Goal: Information Seeking & Learning: Compare options

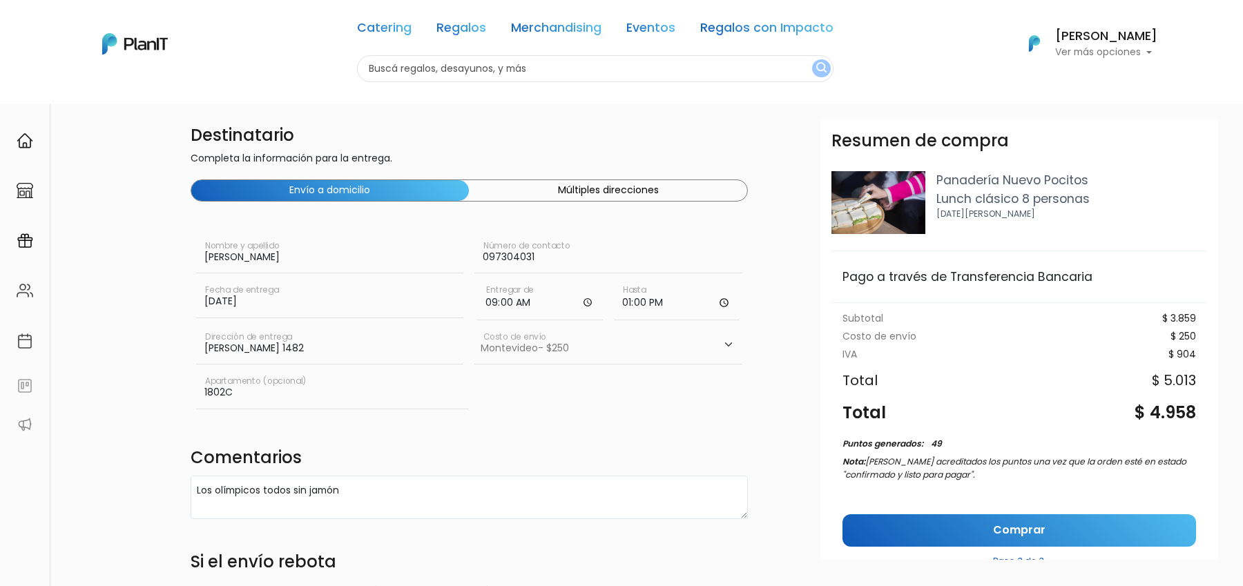
select select "10"
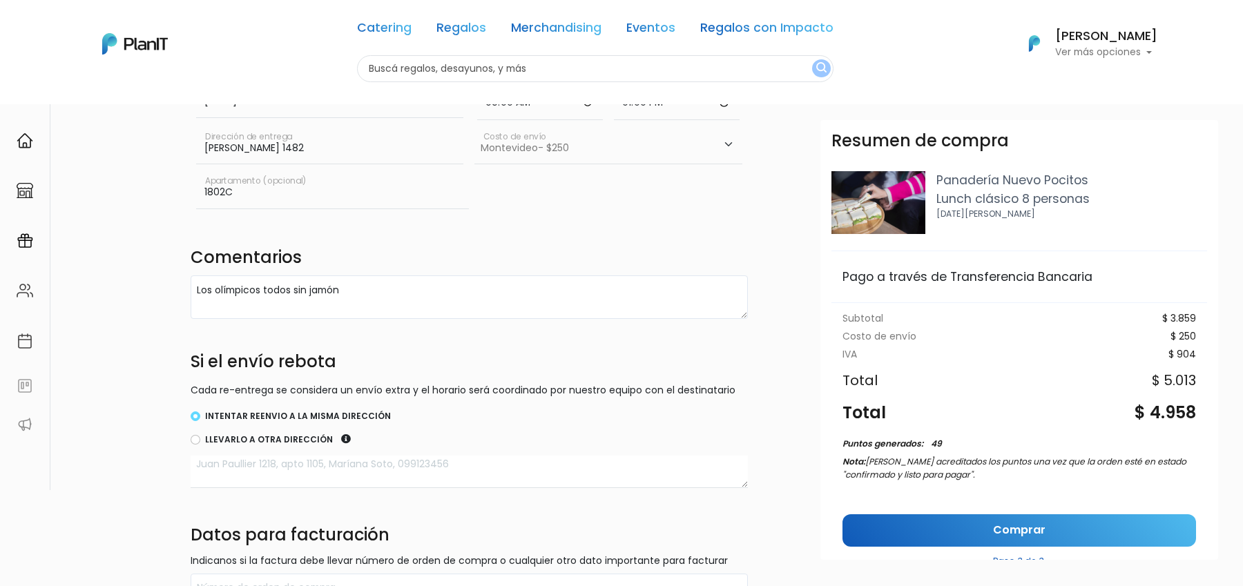
scroll to position [182, 0]
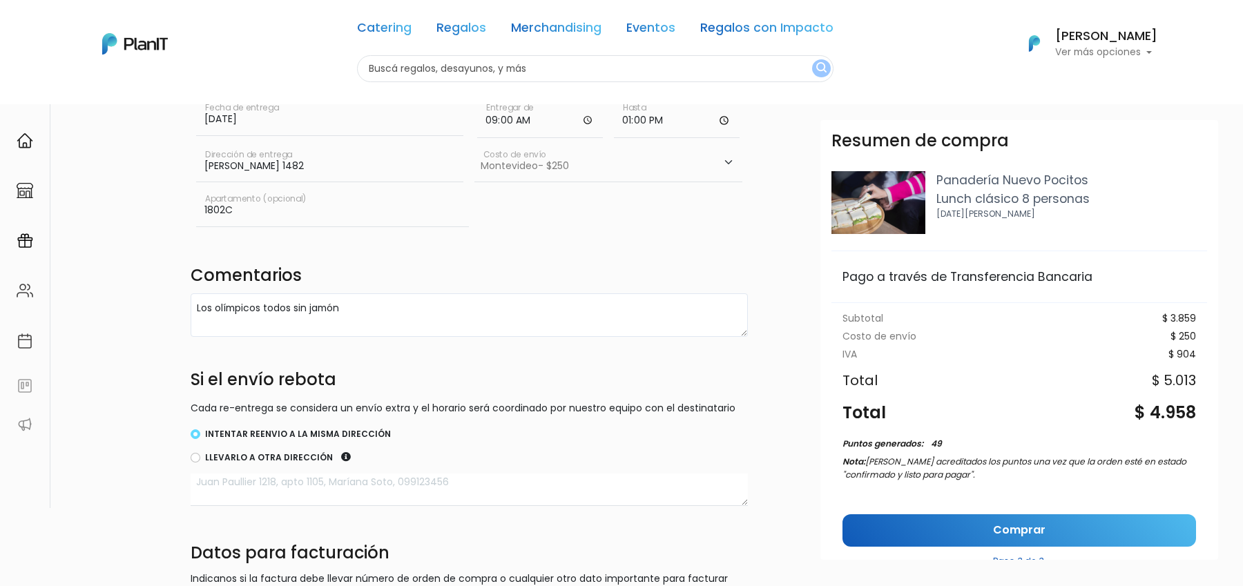
click at [976, 179] on p "Panadería Nuevo Pocitos" at bounding box center [1071, 180] width 271 height 18
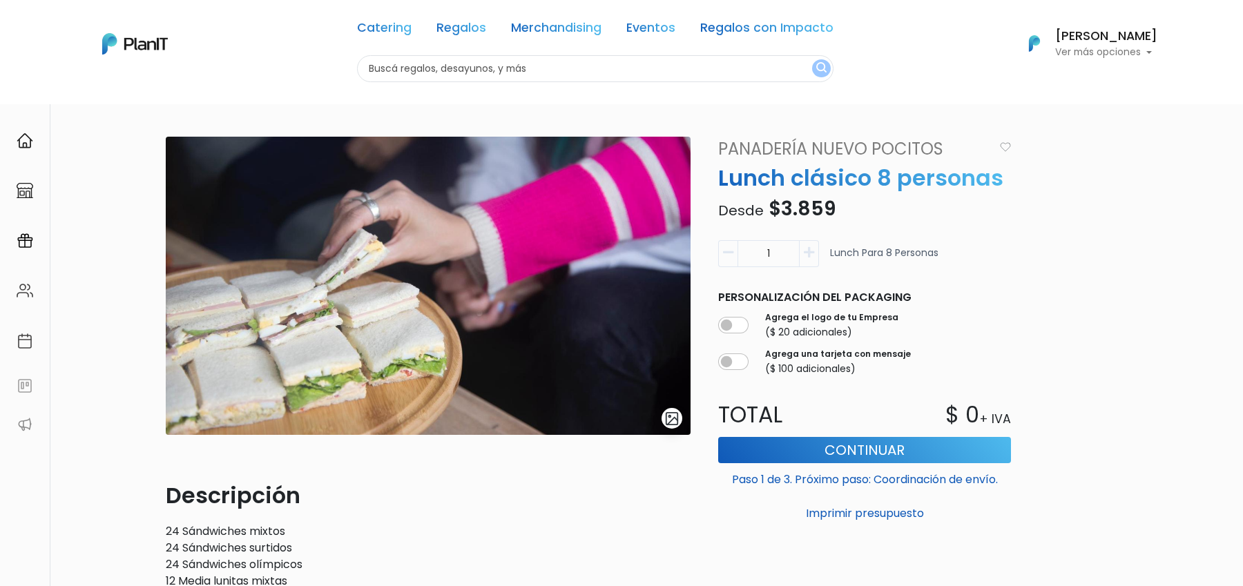
scroll to position [228, 0]
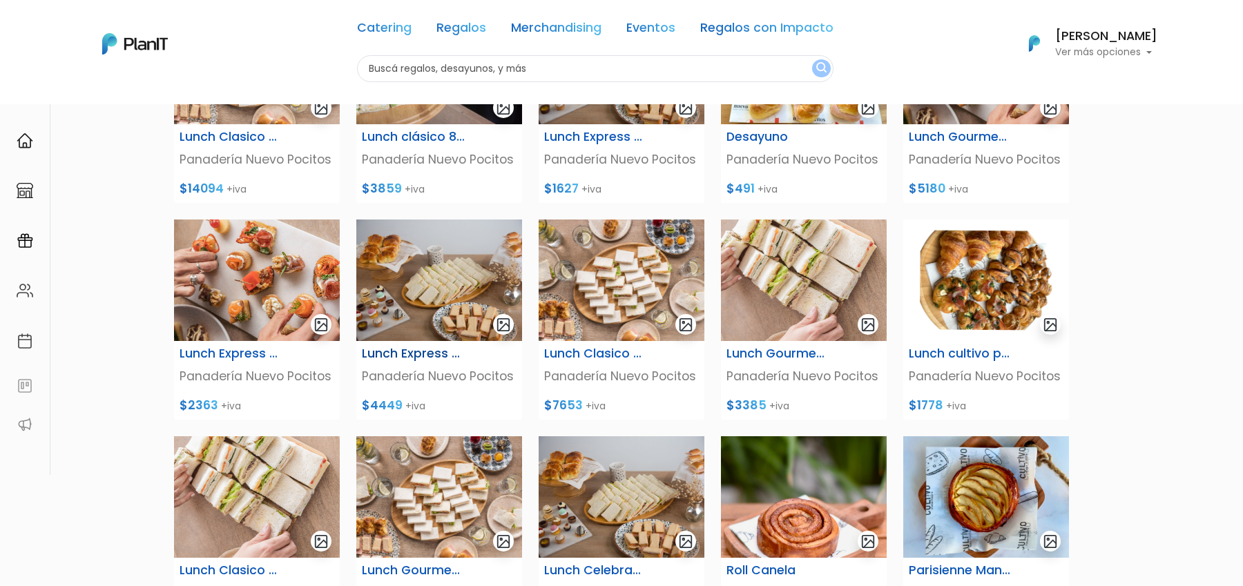
scroll to position [222, 0]
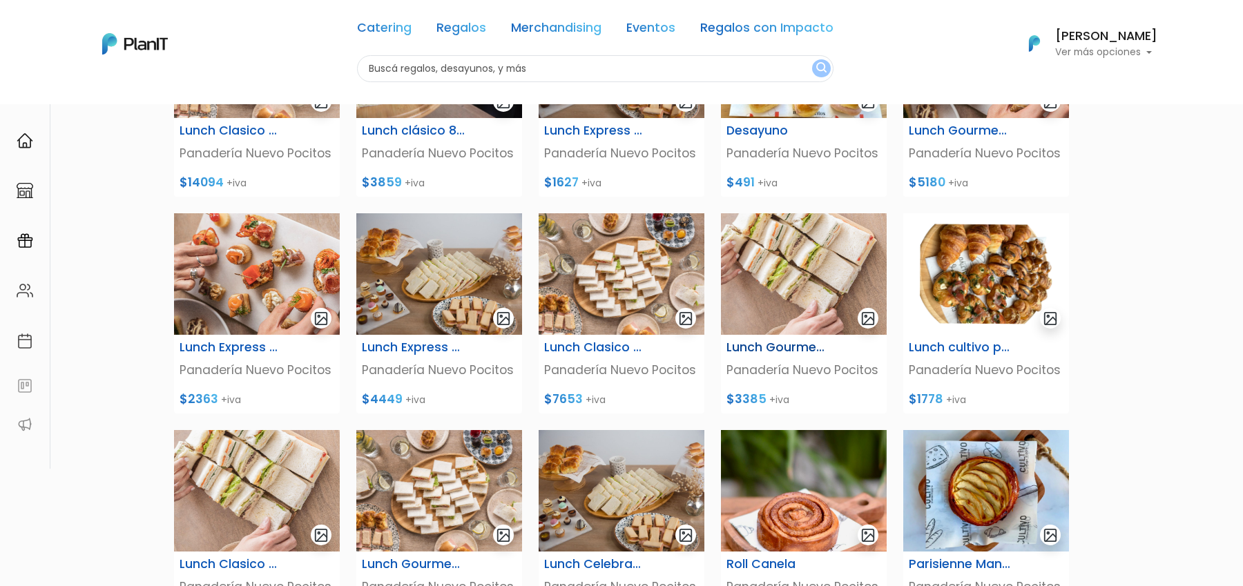
click at [796, 301] on img at bounding box center [804, 274] width 166 height 122
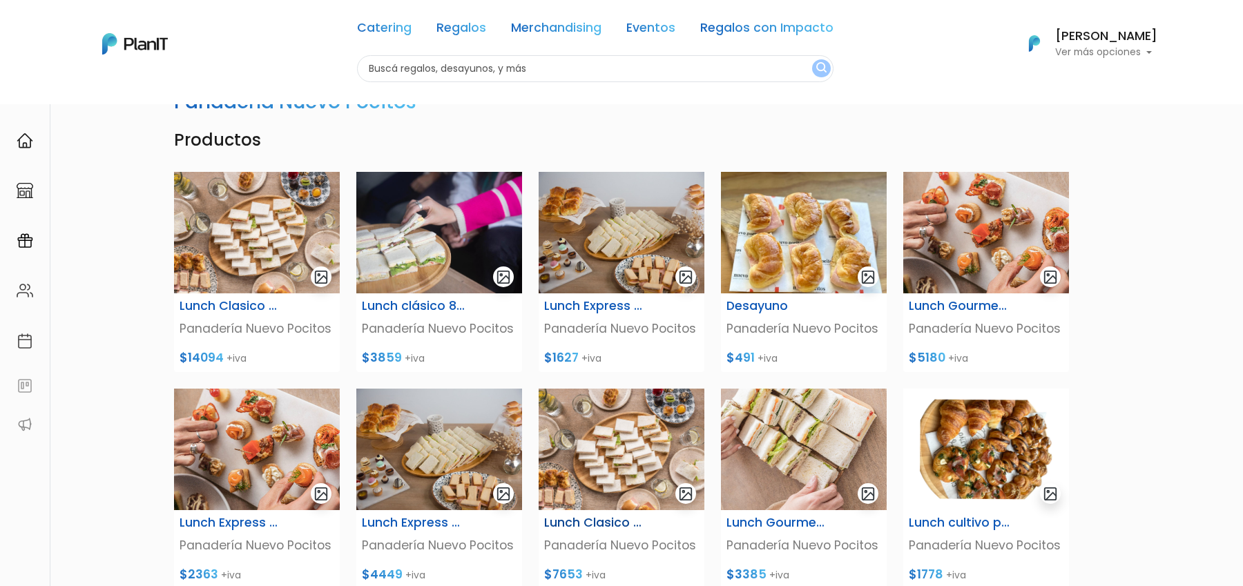
scroll to position [33, 0]
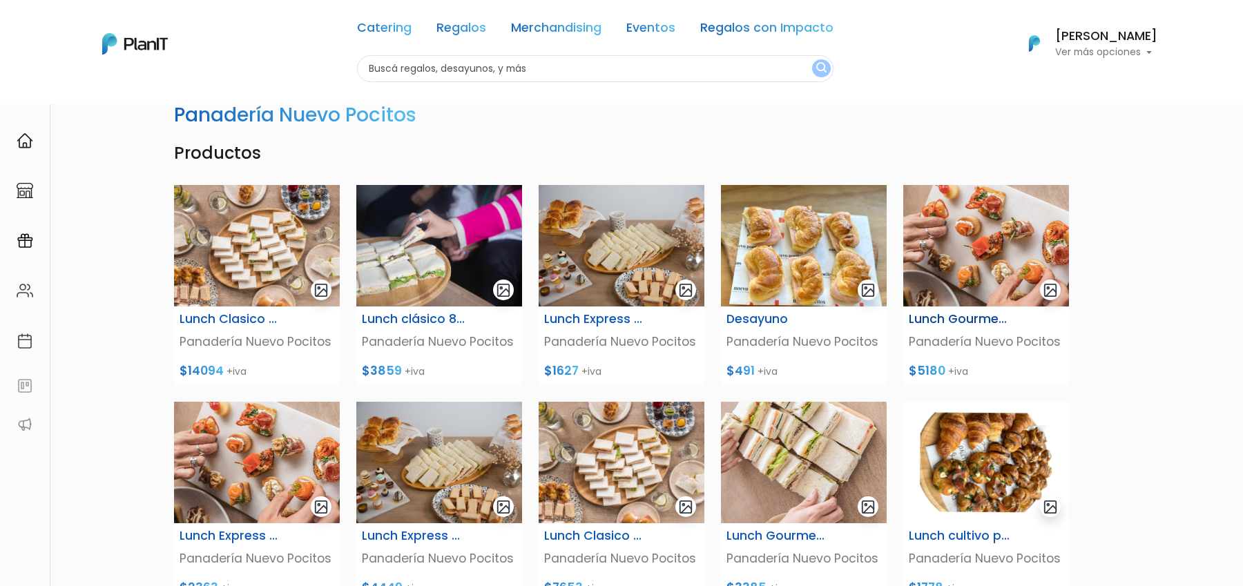
click at [966, 222] on img at bounding box center [986, 246] width 166 height 122
